Goal: Task Accomplishment & Management: Manage account settings

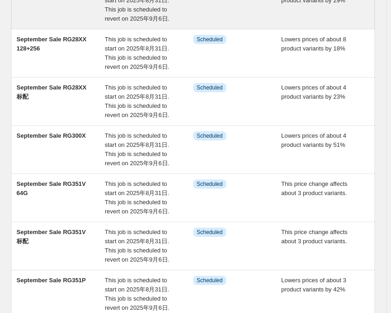
scroll to position [343, 0]
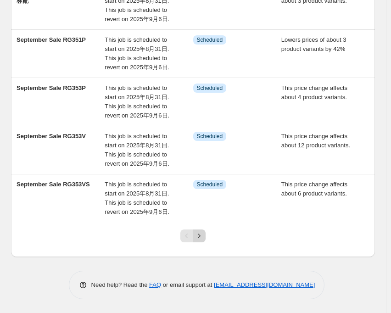
click at [204, 237] on icon "Next" at bounding box center [199, 235] width 9 height 9
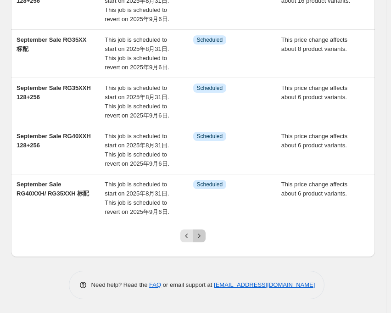
click at [199, 238] on icon "Next" at bounding box center [199, 235] width 9 height 9
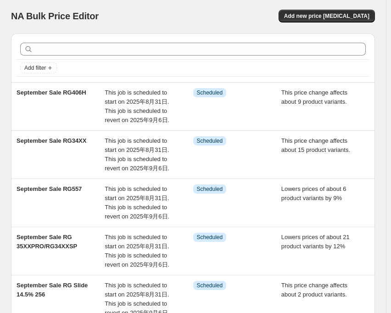
scroll to position [0, 0]
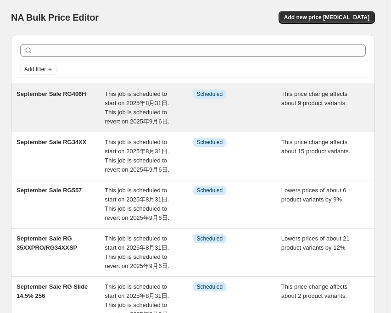
click at [133, 98] on div "This job is scheduled to start on 2025年8月31日. This job is scheduled to revert o…" at bounding box center [149, 108] width 88 height 37
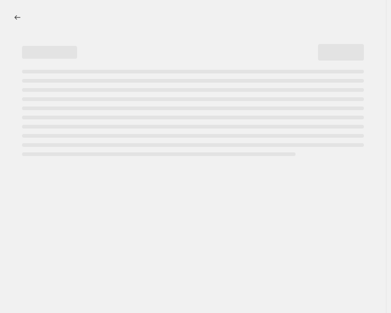
select select "pcap"
select select "no_change"
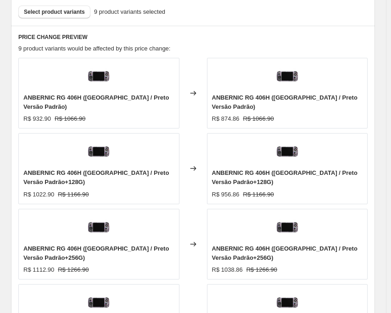
scroll to position [735, 0]
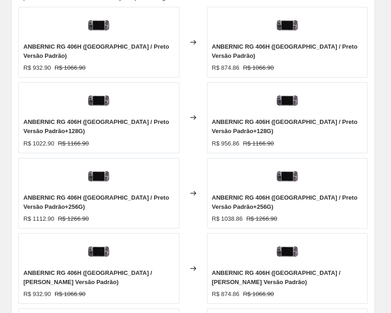
click at [193, 82] on div "Changed to" at bounding box center [194, 117] width 28 height 71
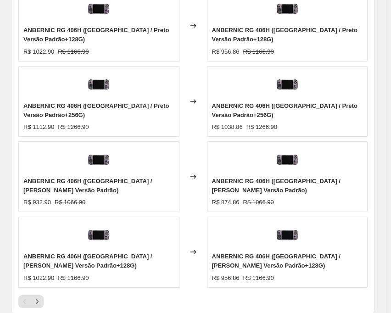
scroll to position [918, 0]
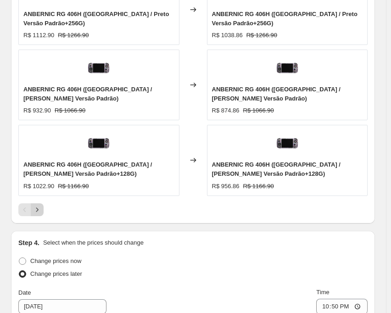
click at [34, 205] on icon "Next" at bounding box center [37, 209] width 9 height 9
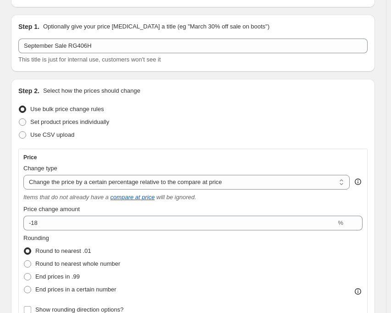
scroll to position [0, 0]
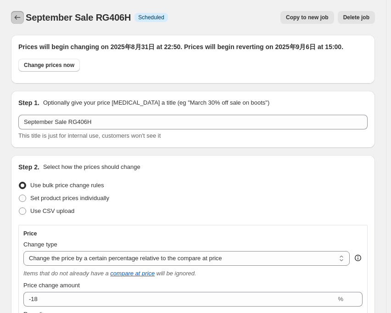
click at [17, 21] on icon "Price change jobs" at bounding box center [17, 17] width 9 height 9
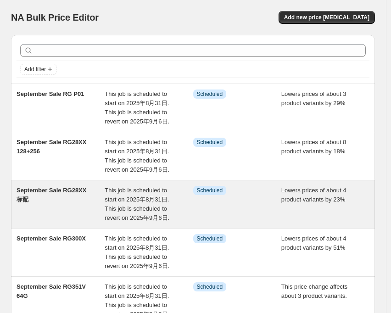
scroll to position [343, 0]
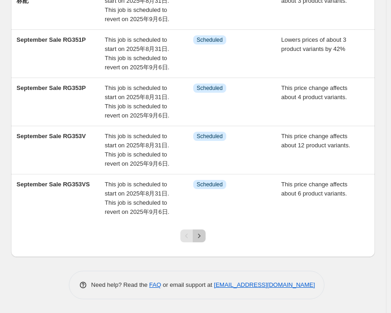
click at [202, 241] on button "Next" at bounding box center [199, 236] width 13 height 13
click at [202, 240] on icon "Next" at bounding box center [199, 235] width 9 height 9
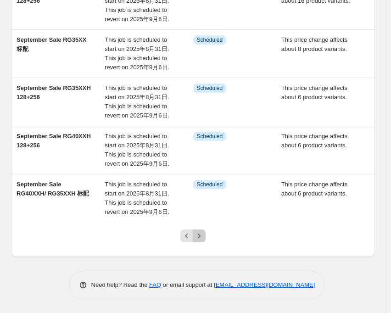
click at [204, 240] on icon "Next" at bounding box center [199, 235] width 9 height 9
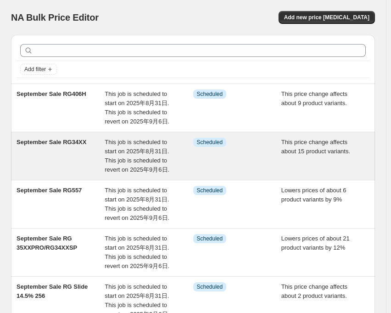
click at [79, 142] on span "September Sale RG34XX" at bounding box center [52, 142] width 70 height 7
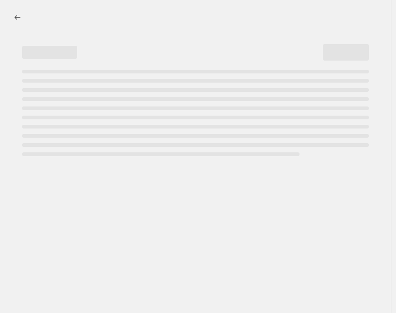
select select "pcap"
select select "no_change"
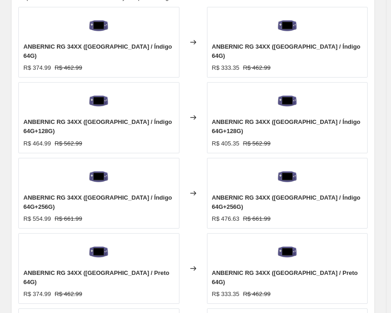
scroll to position [827, 0]
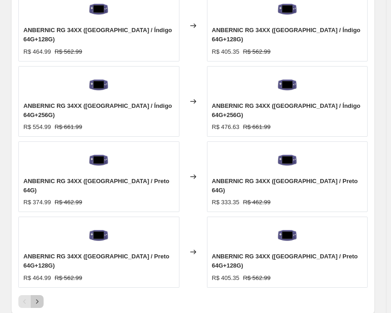
click at [41, 297] on icon "Next" at bounding box center [37, 301] width 9 height 9
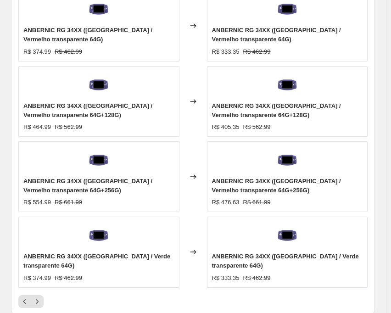
scroll to position [918, 0]
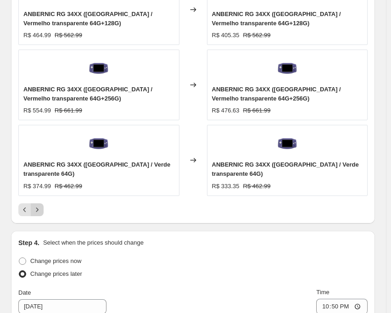
click at [41, 205] on icon "Next" at bounding box center [37, 209] width 9 height 9
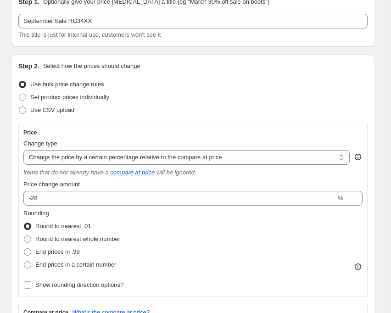
scroll to position [0, 0]
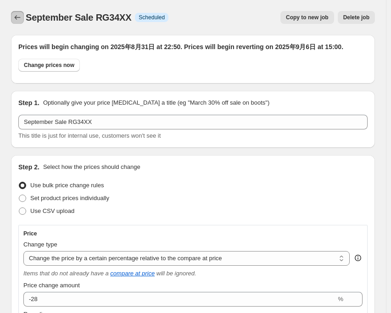
click at [15, 12] on button "Price change jobs" at bounding box center [17, 17] width 13 height 13
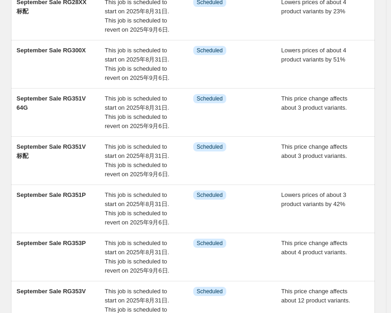
scroll to position [343, 0]
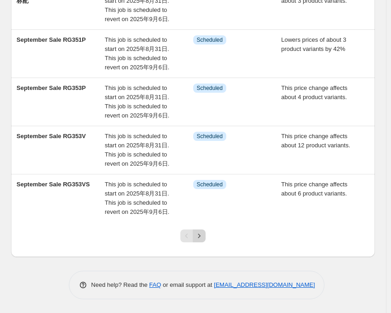
click at [203, 235] on icon "Next" at bounding box center [199, 235] width 9 height 9
click at [204, 235] on icon "Next" at bounding box center [199, 235] width 9 height 9
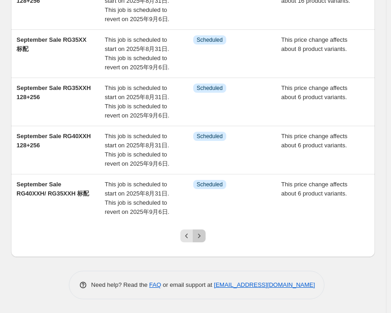
click at [204, 235] on icon "Next" at bounding box center [199, 235] width 9 height 9
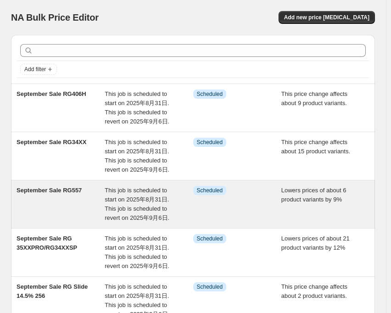
click at [145, 187] on span "This job is scheduled to start on 2025年8月31日. This job is scheduled to revert o…" at bounding box center [137, 204] width 65 height 34
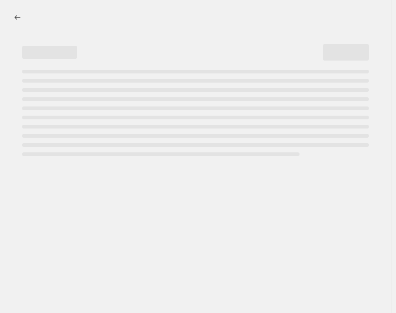
select select "percentage"
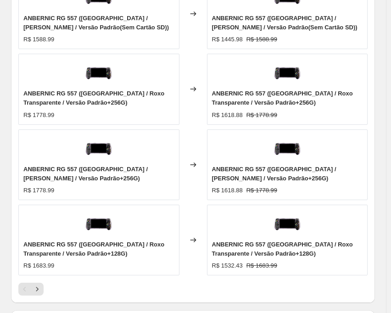
scroll to position [918, 0]
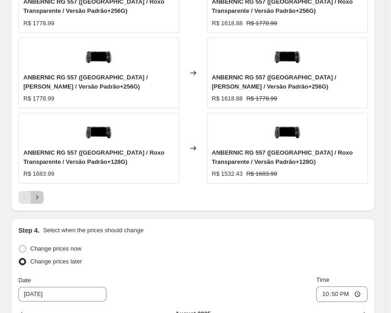
click at [40, 195] on icon "Next" at bounding box center [37, 197] width 9 height 9
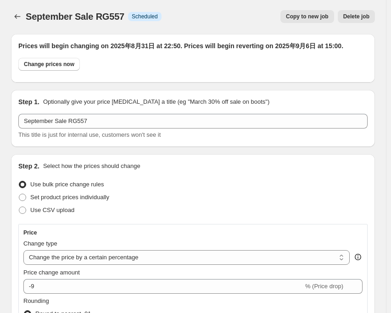
scroll to position [0, 0]
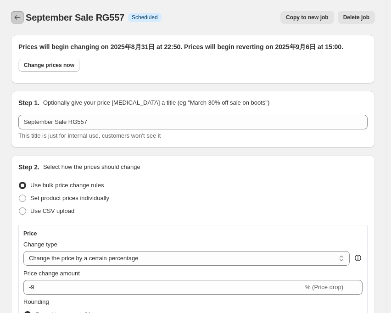
click at [16, 12] on button "Price change jobs" at bounding box center [17, 17] width 13 height 13
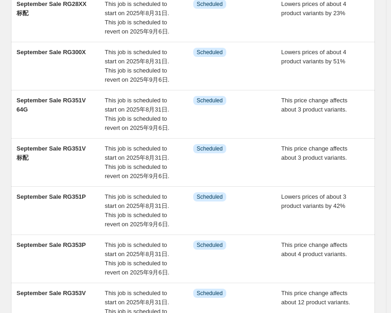
scroll to position [343, 0]
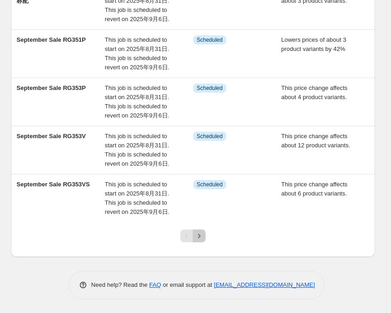
click at [203, 235] on icon "Next" at bounding box center [199, 235] width 9 height 9
click at [202, 233] on icon "Next" at bounding box center [199, 235] width 9 height 9
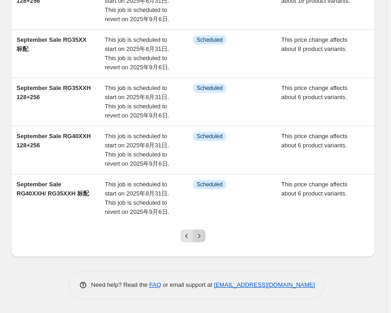
click at [203, 238] on icon "Next" at bounding box center [199, 235] width 9 height 9
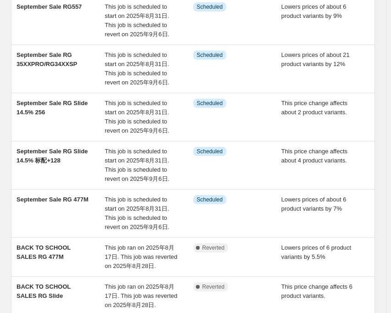
scroll to position [92, 0]
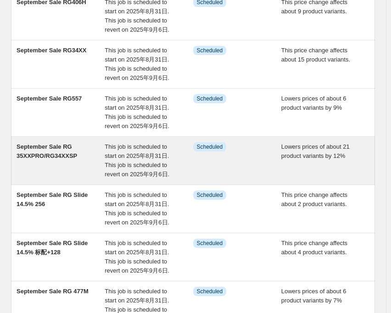
click at [130, 153] on span "This job is scheduled to start on 2025年8月31日. This job is scheduled to revert o…" at bounding box center [137, 160] width 65 height 34
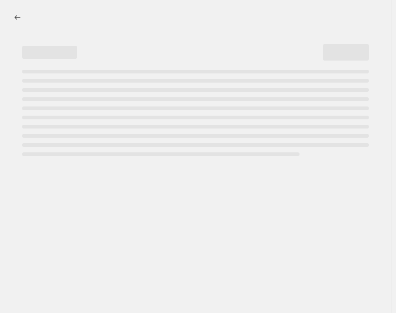
select select "percentage"
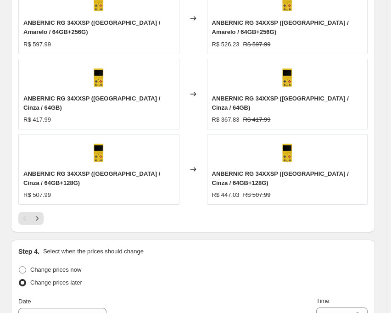
scroll to position [918, 0]
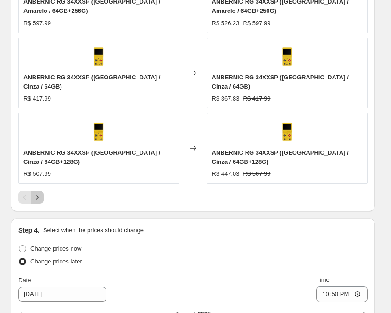
click at [39, 193] on icon "Next" at bounding box center [37, 197] width 9 height 9
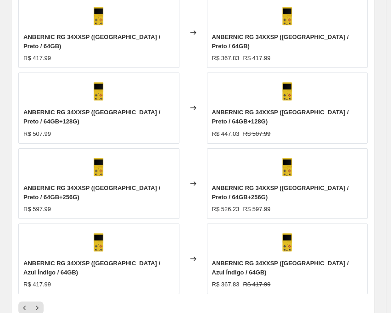
scroll to position [827, 0]
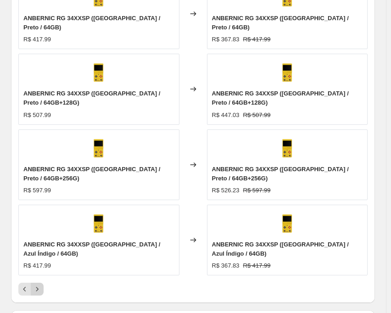
click at [39, 285] on icon "Next" at bounding box center [37, 289] width 9 height 9
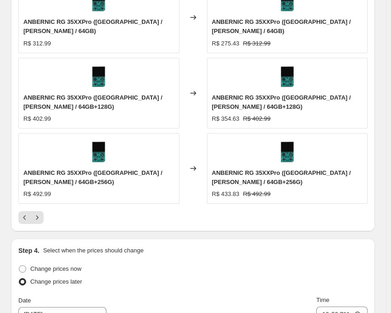
scroll to position [928, 0]
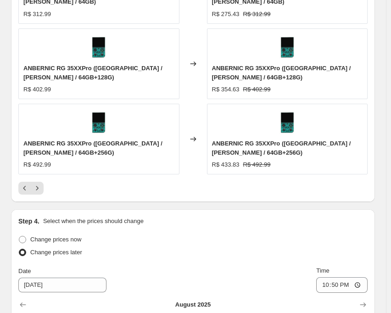
click at [44, 182] on div at bounding box center [192, 188] width 349 height 13
click at [39, 184] on icon "Next" at bounding box center [37, 188] width 9 height 9
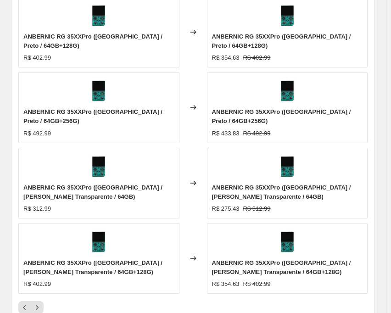
scroll to position [827, 0]
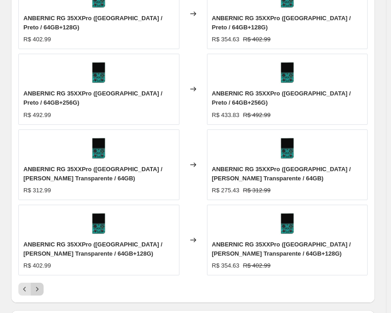
click at [39, 285] on icon "Next" at bounding box center [37, 289] width 9 height 9
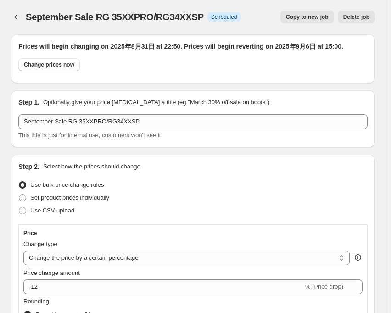
scroll to position [0, 0]
click at [17, 17] on icon "Price change jobs" at bounding box center [17, 17] width 9 height 9
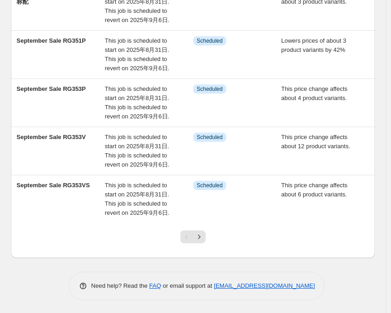
scroll to position [343, 0]
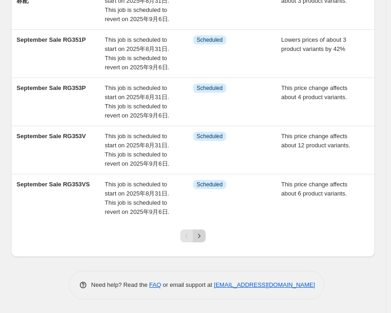
click at [204, 238] on icon "Next" at bounding box center [199, 235] width 9 height 9
click at [202, 237] on icon "Next" at bounding box center [199, 235] width 9 height 9
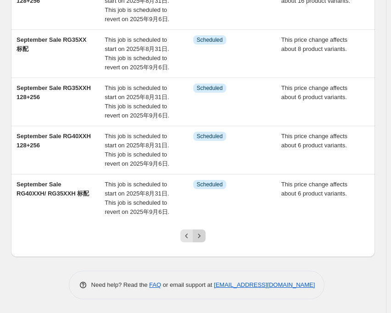
click at [202, 236] on icon "Next" at bounding box center [199, 235] width 9 height 9
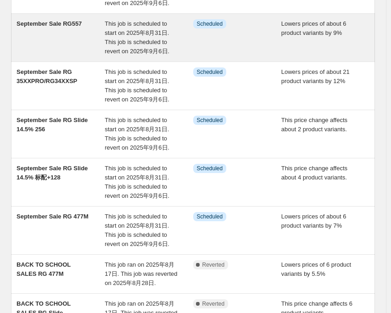
scroll to position [184, 0]
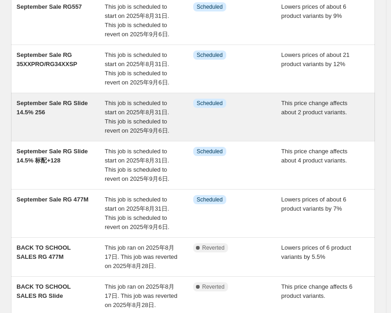
click at [56, 107] on div "September Sale RG Slide 14.5% 256" at bounding box center [61, 117] width 88 height 37
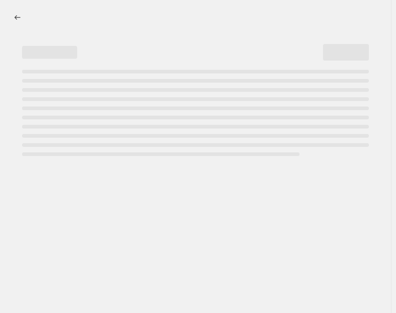
select select "pcap"
select select "no_change"
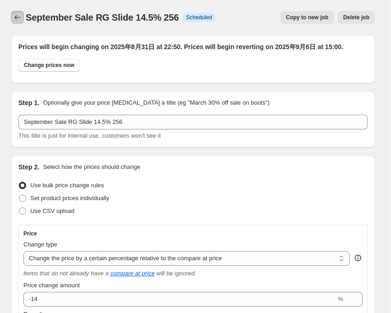
click at [20, 17] on icon "Price change jobs" at bounding box center [17, 17] width 9 height 9
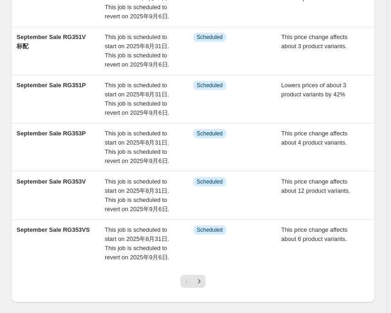
scroll to position [343, 0]
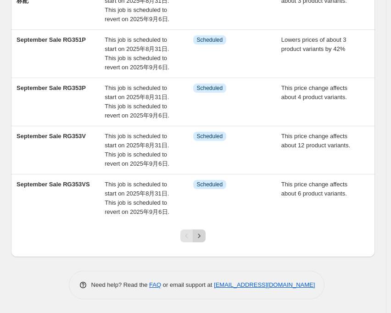
click at [201, 237] on icon "Next" at bounding box center [199, 235] width 9 height 9
click at [201, 238] on icon "Next" at bounding box center [199, 236] width 2 height 4
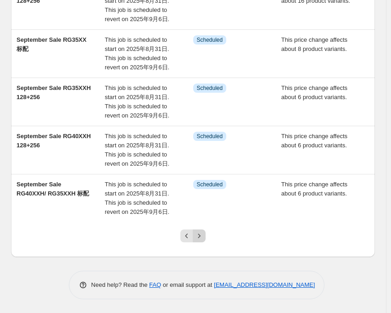
click at [199, 235] on icon "Next" at bounding box center [199, 235] width 9 height 9
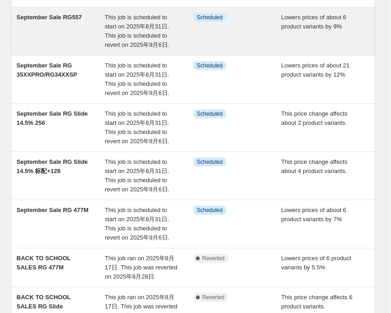
scroll to position [316, 0]
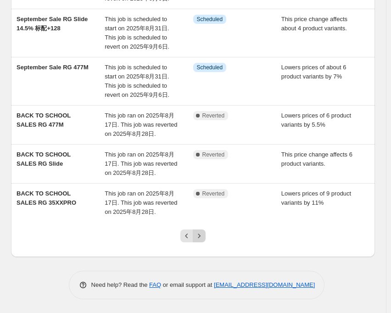
click at [204, 239] on icon "Next" at bounding box center [199, 235] width 9 height 9
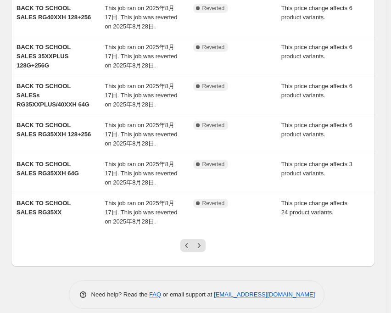
scroll to position [252, 0]
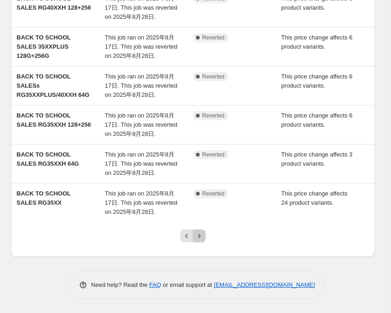
click at [202, 234] on icon "Next" at bounding box center [199, 235] width 9 height 9
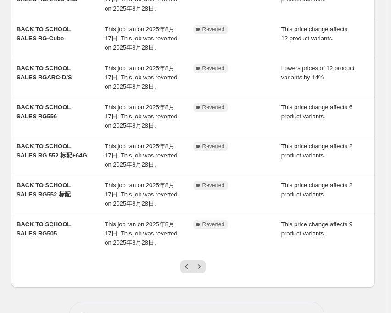
scroll to position [0, 0]
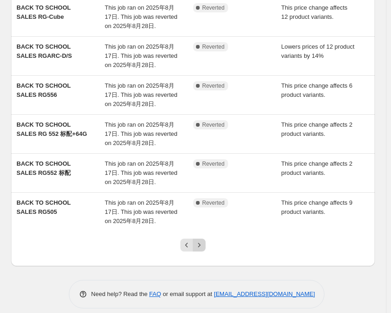
click at [204, 241] on icon "Next" at bounding box center [199, 245] width 9 height 9
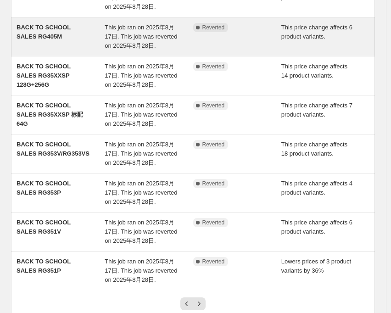
scroll to position [252, 0]
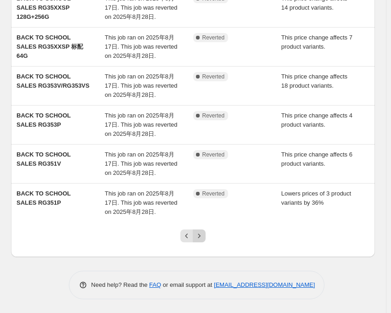
click at [200, 235] on icon "Next" at bounding box center [199, 235] width 9 height 9
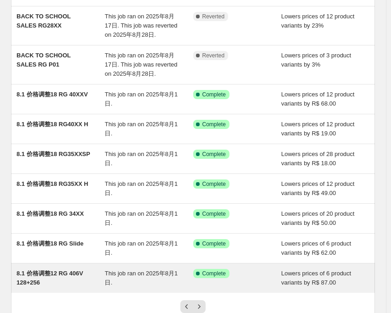
scroll to position [187, 0]
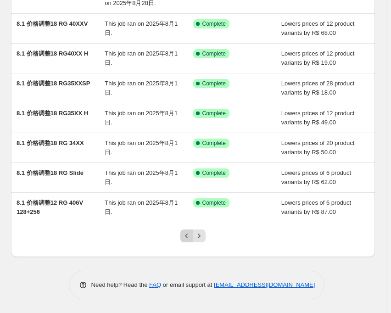
click at [187, 232] on icon "Previous" at bounding box center [186, 235] width 9 height 9
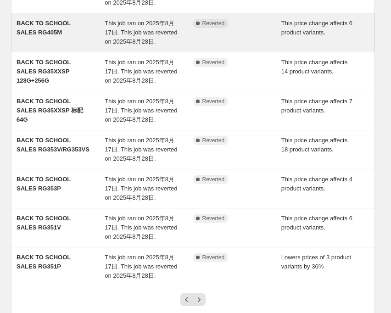
scroll to position [252, 0]
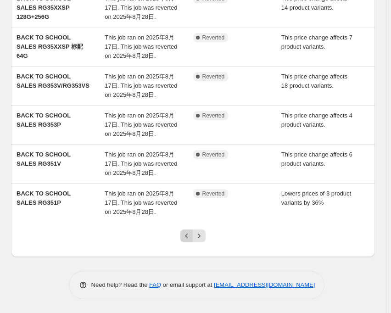
click at [190, 231] on button "Previous" at bounding box center [186, 236] width 13 height 13
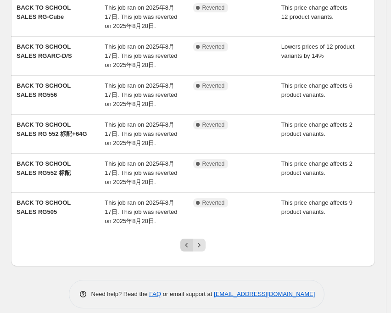
click at [186, 241] on icon "Previous" at bounding box center [186, 245] width 9 height 9
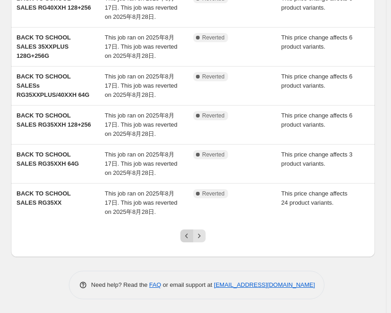
click at [192, 241] on button "Previous" at bounding box center [186, 236] width 13 height 13
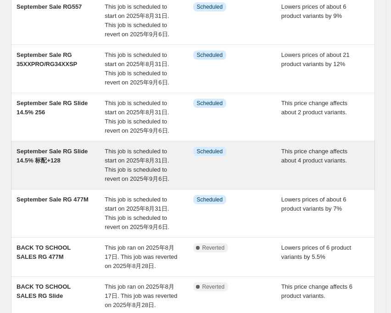
click at [146, 158] on span "This job is scheduled to start on 2025年8月31日. This job is scheduled to revert o…" at bounding box center [137, 165] width 65 height 34
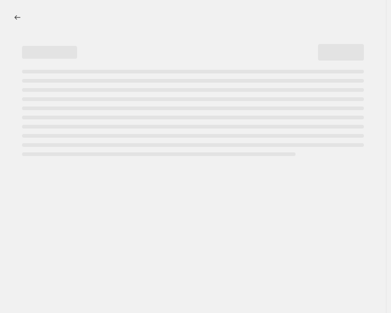
select select "pcap"
select select "no_change"
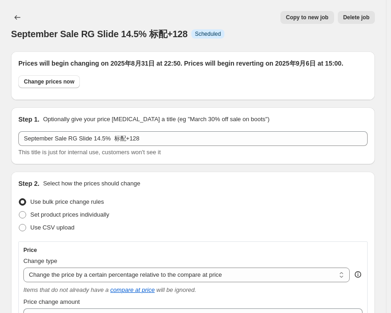
click at [11, 17] on button "Price change jobs" at bounding box center [17, 17] width 13 height 13
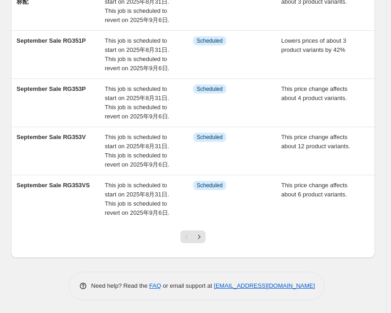
scroll to position [343, 0]
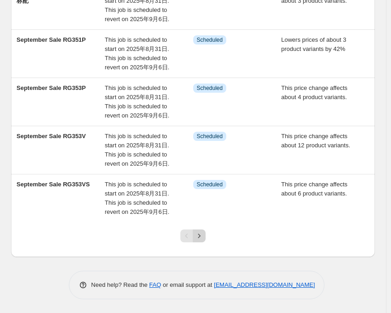
click at [202, 234] on icon "Next" at bounding box center [199, 235] width 9 height 9
click at [204, 234] on icon "Next" at bounding box center [199, 235] width 9 height 9
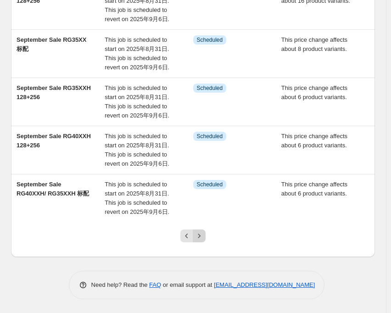
click at [202, 238] on icon "Next" at bounding box center [199, 235] width 9 height 9
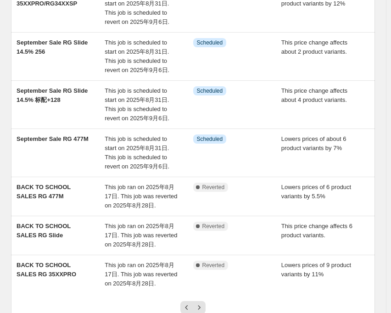
scroll to position [224, 0]
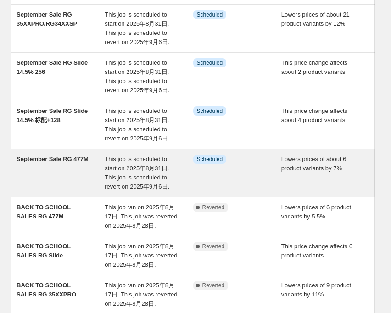
click at [150, 164] on div "This job is scheduled to start on 2025年8月31日. This job is scheduled to revert o…" at bounding box center [149, 173] width 88 height 37
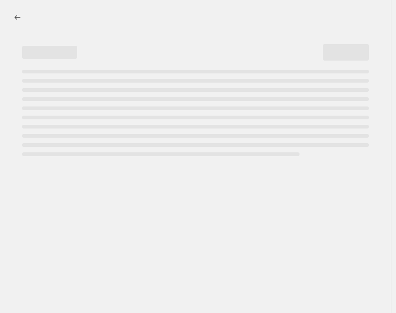
select select "percentage"
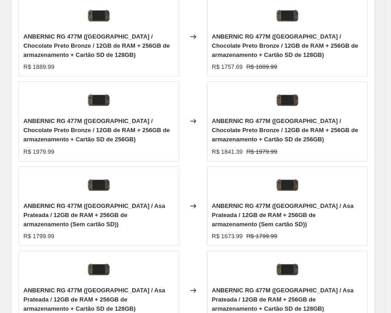
scroll to position [918, 0]
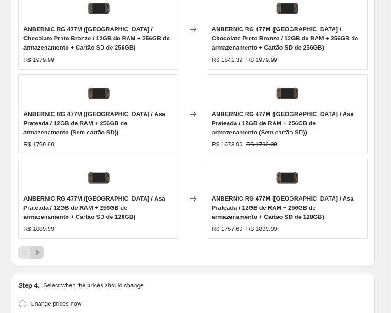
click at [39, 248] on icon "Next" at bounding box center [37, 252] width 9 height 9
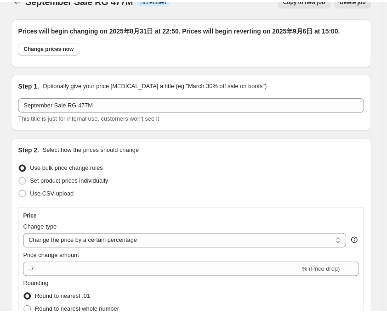
scroll to position [0, 0]
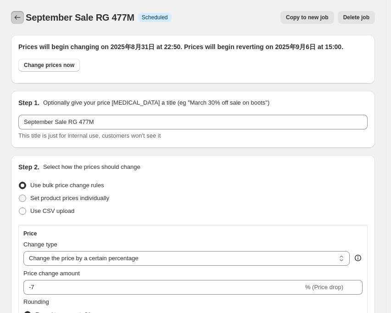
click at [22, 18] on icon "Price change jobs" at bounding box center [17, 17] width 9 height 9
